Goal: Use online tool/utility

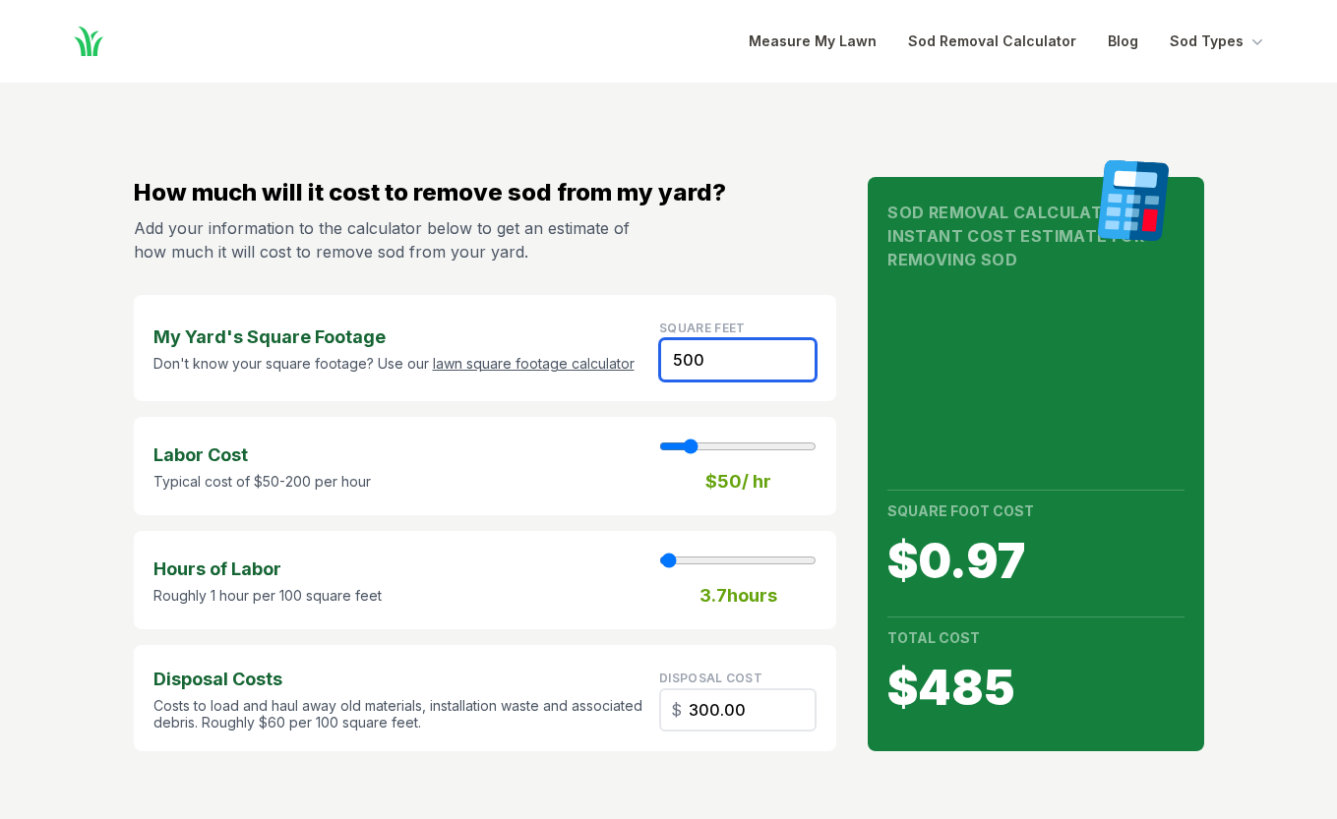
drag, startPoint x: 740, startPoint y: 361, endPoint x: 593, endPoint y: 355, distance: 146.7
click at [659, 356] on input "500" at bounding box center [737, 359] width 157 height 43
type input "2"
type input "1"
type input "1.20"
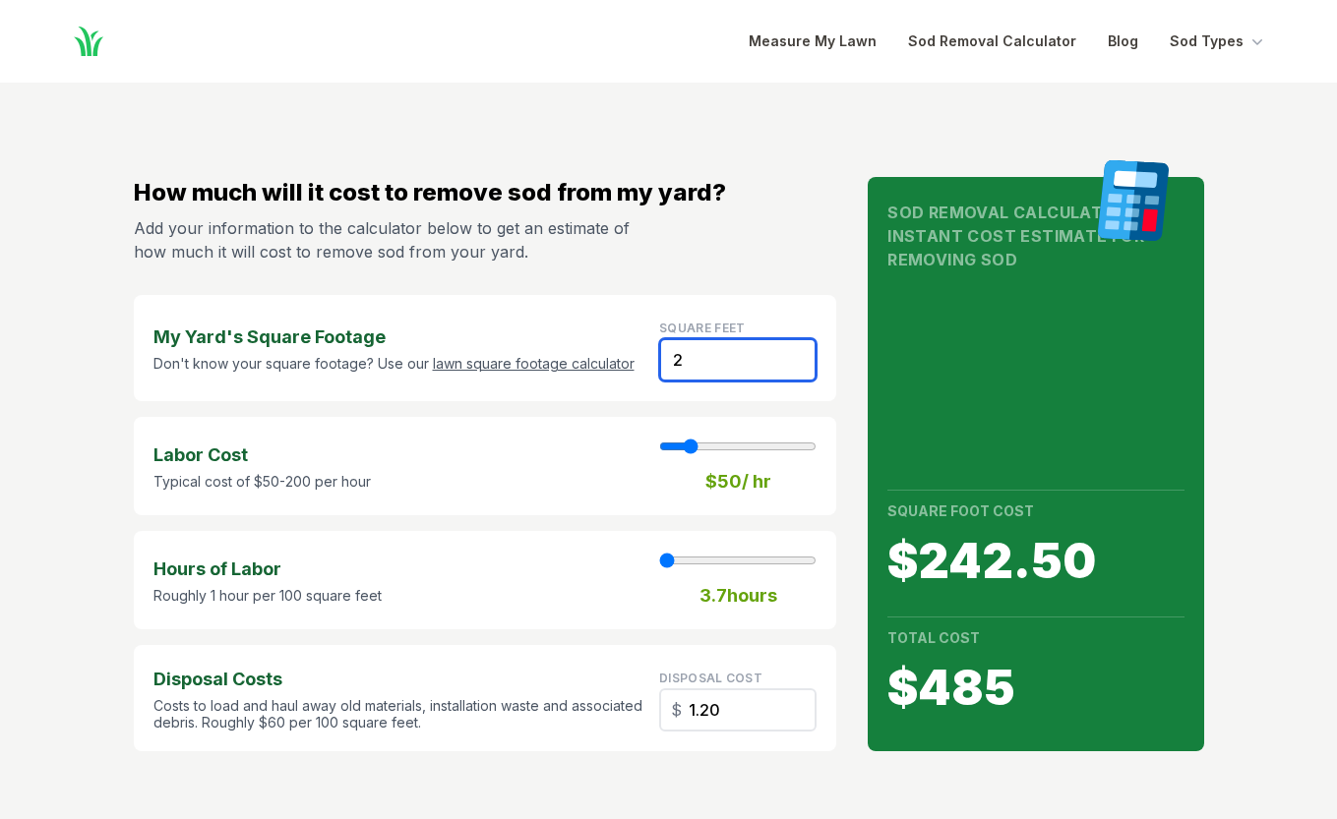
type input "21"
type input "12.60"
type input "210"
type input "2"
type input "126.00"
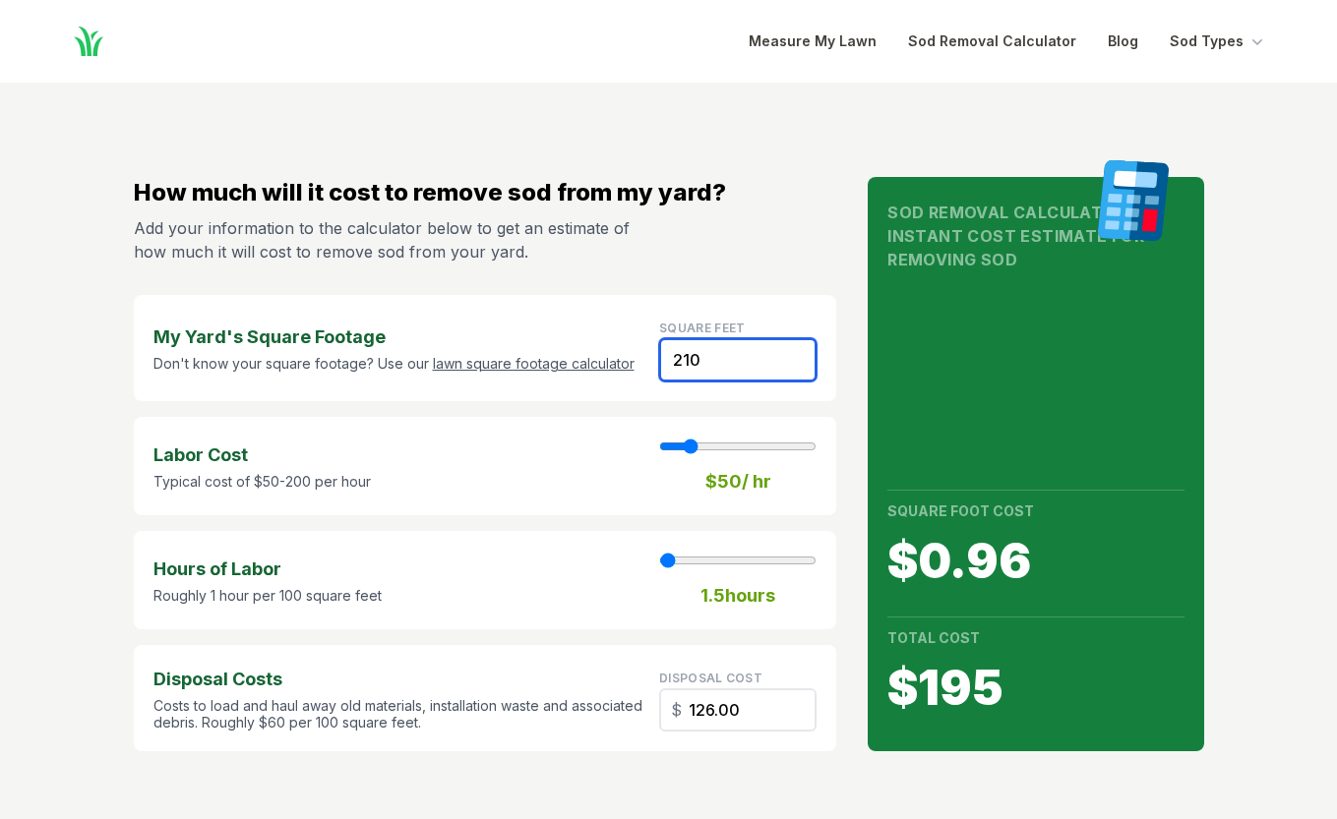
type input "2100"
type input "15"
type input "1260.00"
